Goal: Communication & Community: Answer question/provide support

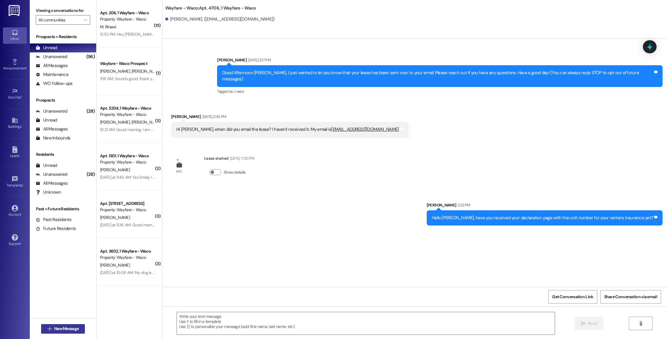
click at [57, 326] on span "New Message" at bounding box center [66, 329] width 24 height 6
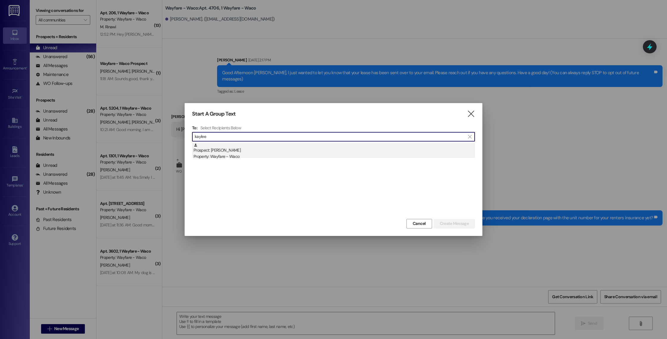
click at [267, 155] on div "Property: Wayfare - Waco" at bounding box center [334, 156] width 281 height 6
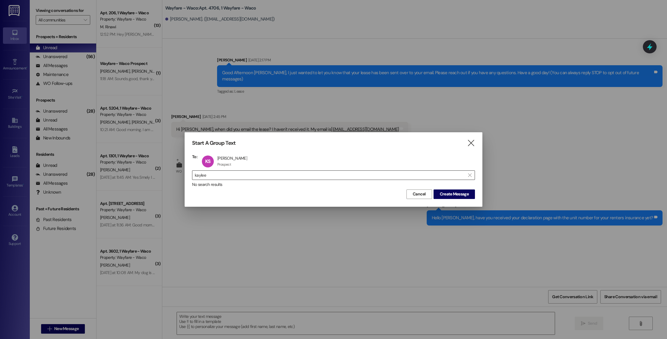
click at [243, 177] on input "kaylee" at bounding box center [330, 175] width 270 height 8
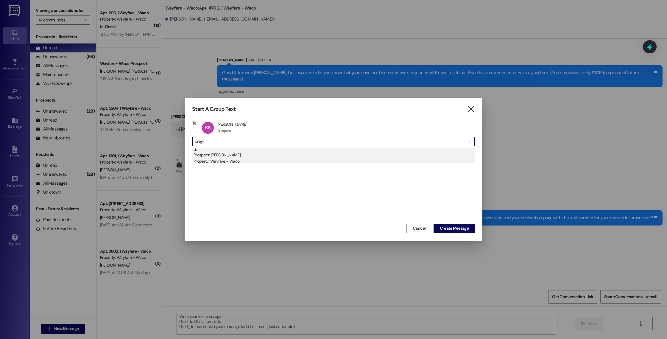
type input "brayl"
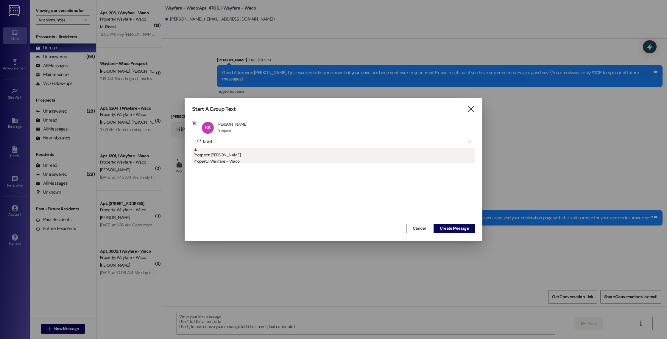
click at [220, 160] on div "Property: Wayfare - Waco" at bounding box center [334, 161] width 281 height 6
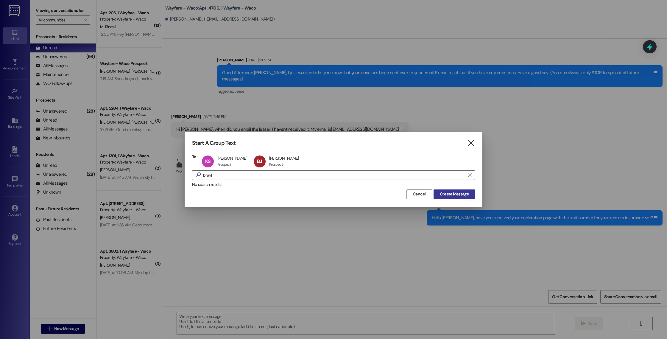
click at [443, 195] on span "Create Message" at bounding box center [454, 194] width 29 height 6
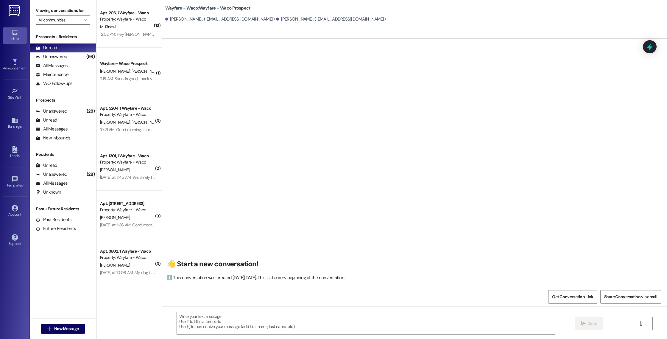
click at [256, 327] on textarea at bounding box center [366, 323] width 378 height 22
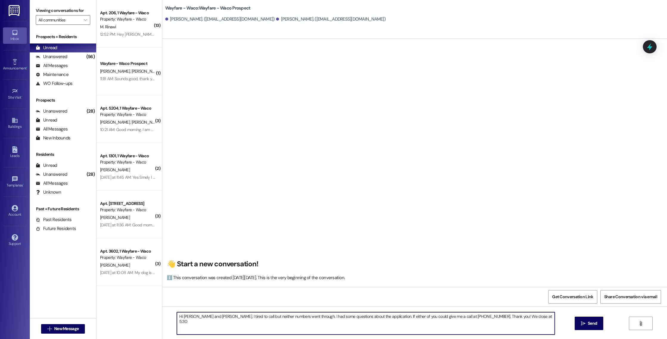
drag, startPoint x: 296, startPoint y: 316, endPoint x: 446, endPoint y: 320, distance: 150.5
click at [446, 320] on textarea "Hi [PERSON_NAME] and [PERSON_NAME], I tired to call but neither numbers went th…" at bounding box center [366, 323] width 378 height 22
click at [402, 323] on textarea "Hi [PERSON_NAME] and [PERSON_NAME], I tired to call but neither numbers went th…" at bounding box center [366, 323] width 378 height 22
click at [327, 317] on textarea "Hi [PERSON_NAME] and [PERSON_NAME], I tired to call but neither numbers went th…" at bounding box center [366, 323] width 378 height 22
click at [410, 316] on textarea "Hi [PERSON_NAME] and [PERSON_NAME], I tired to call but neither numbers went th…" at bounding box center [366, 323] width 378 height 22
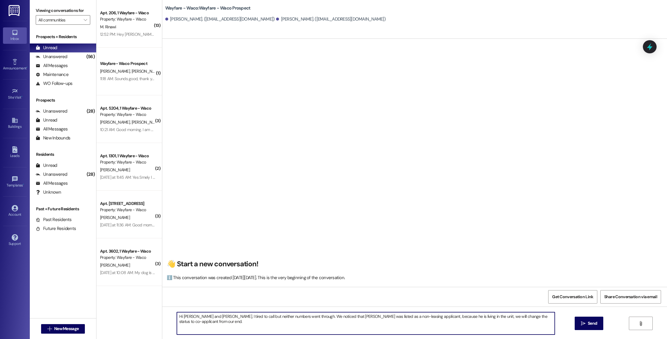
click at [486, 322] on textarea "Hi [PERSON_NAME] and [PERSON_NAME], I tired to call but neither numbers went th…" at bounding box center [366, 323] width 378 height 22
click at [391, 322] on textarea "Hi [PERSON_NAME] and [PERSON_NAME], I tired to call but neither numbers went th…" at bounding box center [366, 323] width 378 height 22
click at [461, 322] on textarea "Hi [PERSON_NAME] and [PERSON_NAME], I tired to call but neither numbers went th…" at bounding box center [366, 323] width 378 height 22
click at [491, 322] on textarea "Hi [PERSON_NAME] and [PERSON_NAME], I tired to call but neither numbers went th…" at bounding box center [366, 323] width 378 height 22
drag, startPoint x: 462, startPoint y: 322, endPoint x: 489, endPoint y: 324, distance: 27.2
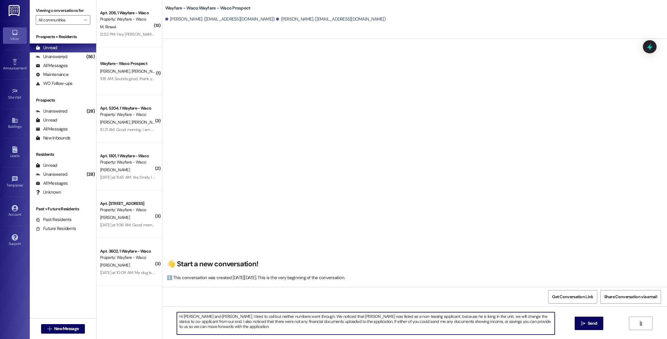
click at [489, 324] on textarea "Hi [PERSON_NAME] and [PERSON_NAME], I tired to call but neither numbers went th…" at bounding box center [366, 323] width 378 height 22
click at [463, 320] on textarea "Hi [PERSON_NAME] and [PERSON_NAME], I tired to call but neither numbers went th…" at bounding box center [366, 323] width 378 height 22
drag, startPoint x: 462, startPoint y: 321, endPoint x: 476, endPoint y: 330, distance: 16.3
click at [476, 330] on textarea "Hi [PERSON_NAME] and [PERSON_NAME], I tired to call but neither numbers went th…" at bounding box center [366, 323] width 378 height 22
click at [403, 317] on textarea "Hi [PERSON_NAME] and [PERSON_NAME], I tired to call but neither numbers went th…" at bounding box center [366, 323] width 378 height 22
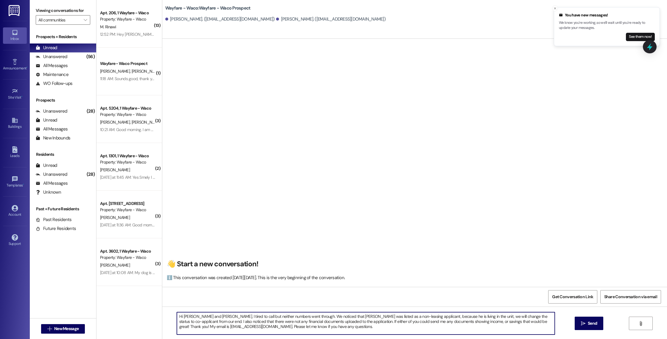
click at [458, 318] on textarea "Hi [PERSON_NAME] and [PERSON_NAME], I tired to call but neither numbers went th…" at bounding box center [366, 323] width 378 height 22
click at [469, 317] on textarea "Hi [PERSON_NAME] and [PERSON_NAME], I tired to call but neither numbers went th…" at bounding box center [366, 323] width 378 height 22
click at [524, 316] on textarea "Hi [PERSON_NAME] and [PERSON_NAME], I tired to call but neither numbers went th…" at bounding box center [366, 323] width 378 height 22
click at [533, 318] on textarea "Hi [PERSON_NAME] and [PERSON_NAME], I tired to call but neither numbers went th…" at bounding box center [366, 323] width 378 height 22
click at [527, 318] on textarea "Hi [PERSON_NAME] and [PERSON_NAME], I tired to call but neither numbers went th…" at bounding box center [366, 323] width 378 height 22
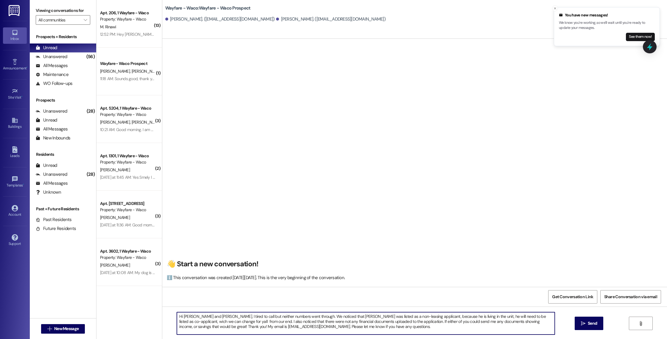
click at [531, 317] on textarea "Hi [PERSON_NAME] and [PERSON_NAME], I tired to call but neither numbers went th…" at bounding box center [366, 323] width 378 height 22
drag, startPoint x: 174, startPoint y: 322, endPoint x: 208, endPoint y: 322, distance: 34.5
click at [208, 322] on textarea "Hi [PERSON_NAME] and [PERSON_NAME], I tired to call but neither numbers went th…" at bounding box center [366, 323] width 378 height 22
type textarea "Hi [PERSON_NAME] and [PERSON_NAME], I tired to call but neither numbers went th…"
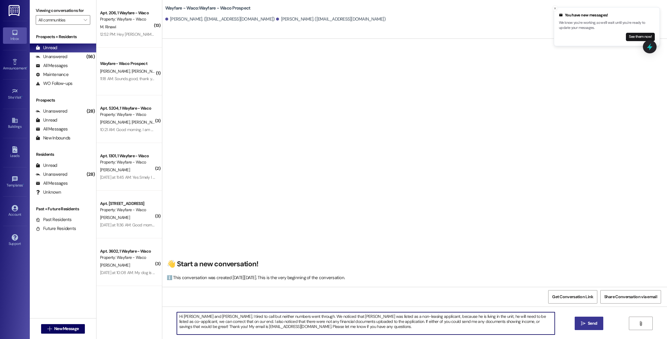
click at [580, 323] on span " Send" at bounding box center [589, 323] width 19 height 6
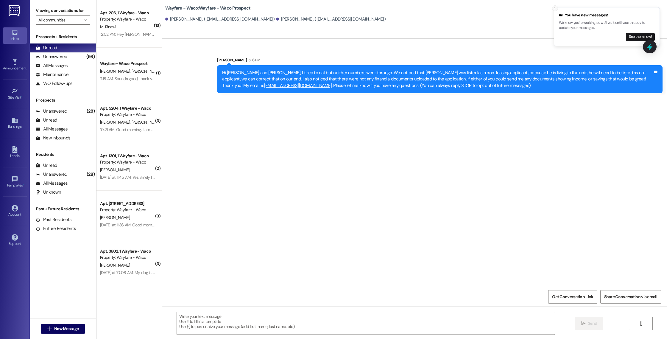
click at [555, 8] on icon "Close toast" at bounding box center [555, 9] width 4 height 4
